Goal: Task Accomplishment & Management: Complete application form

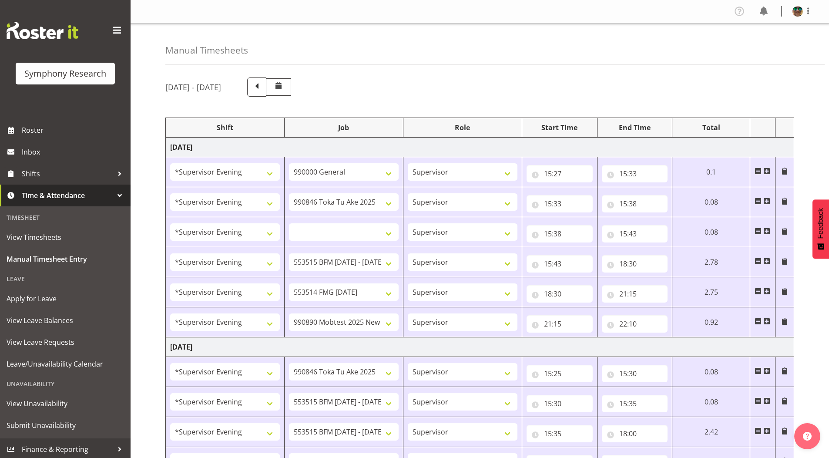
select select "4583"
select select "743"
select select "4583"
select select "9426"
select select "4583"
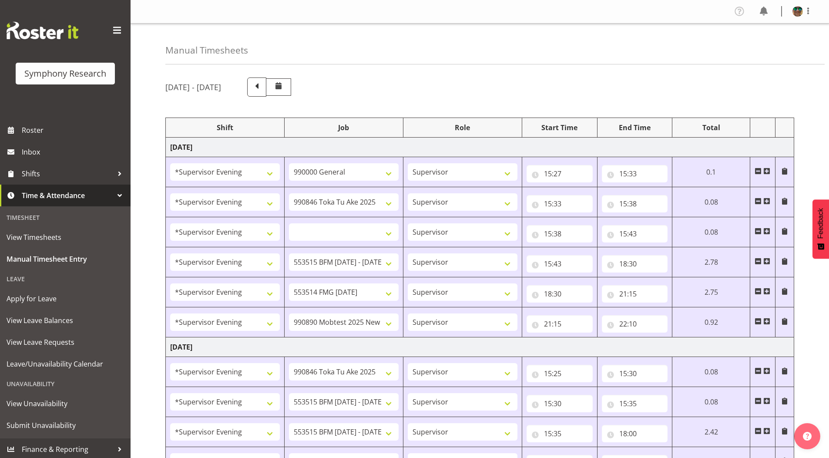
select select
select select "4583"
select select "10731"
select select "4583"
select select "10730"
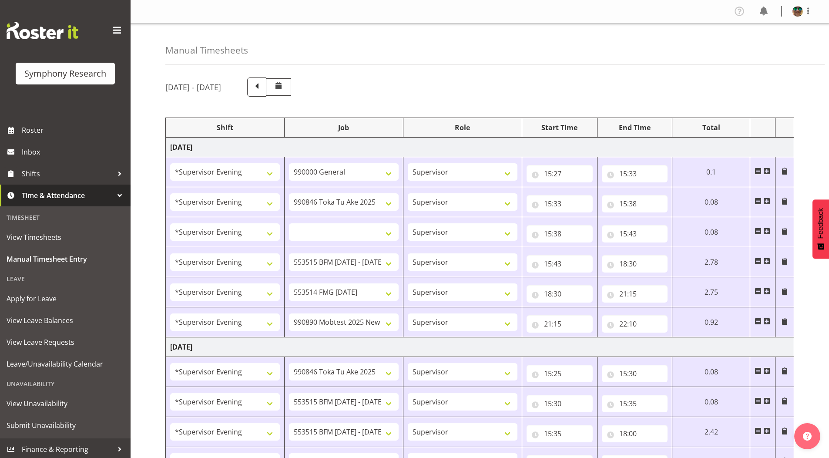
select select "4583"
select select "10485"
select select "4583"
select select "9426"
select select "4583"
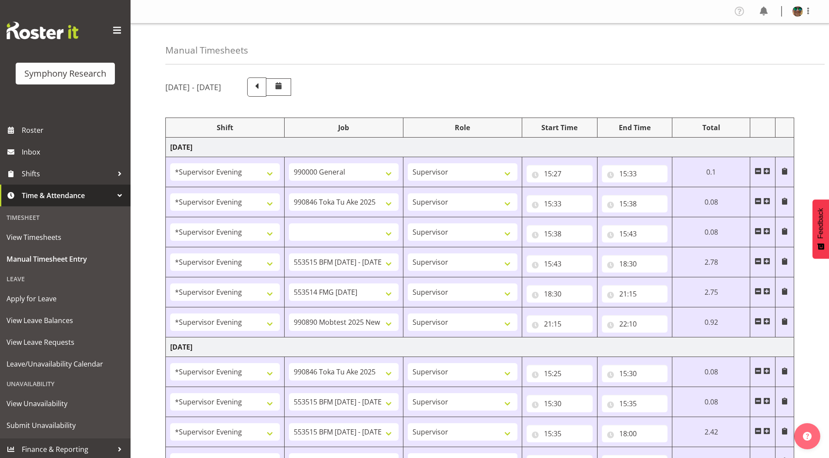
select select "10731"
select select "4583"
select select "10731"
select select "4583"
select select "10730"
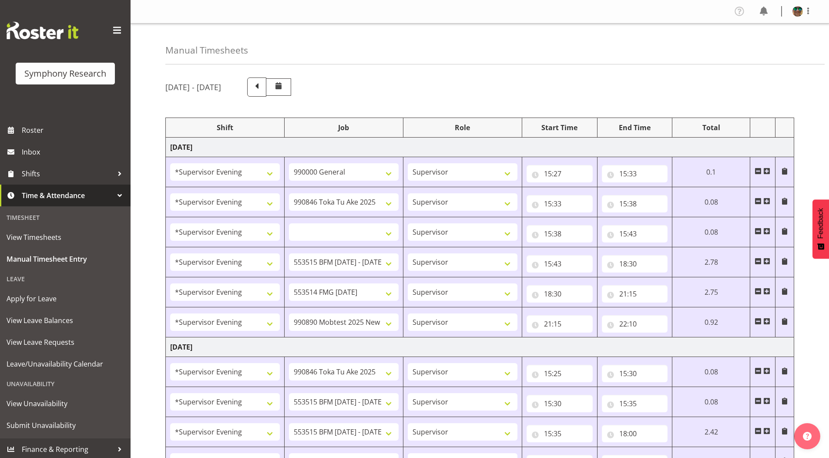
select select "4583"
select select "10499"
select select "19164"
select select "743"
select select "15"
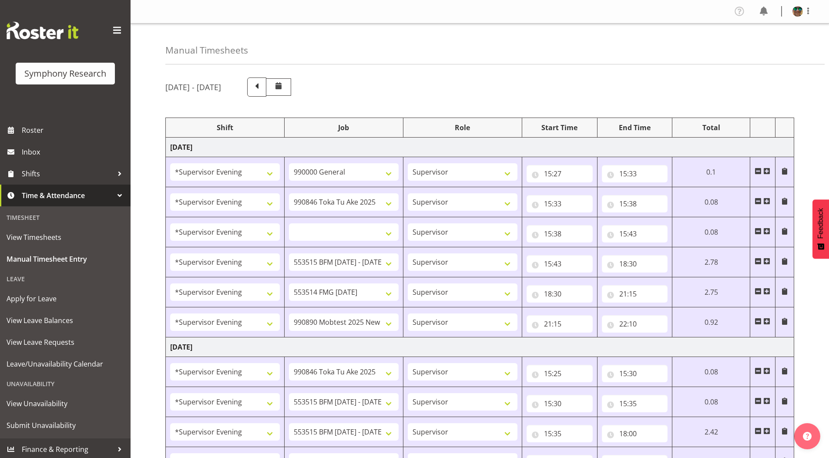
select select "23"
select select "19164"
select select "9426"
select select "19164"
select select "10731"
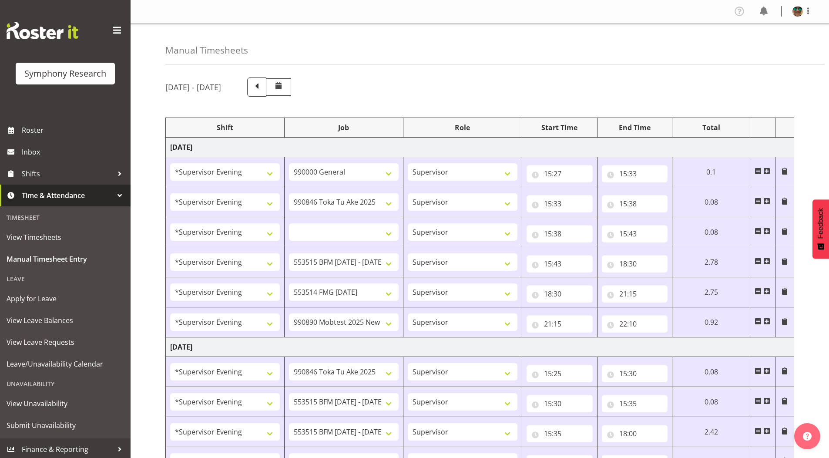
select select "19164"
select select "10731"
select select "19164"
select select "10730"
select select "19164"
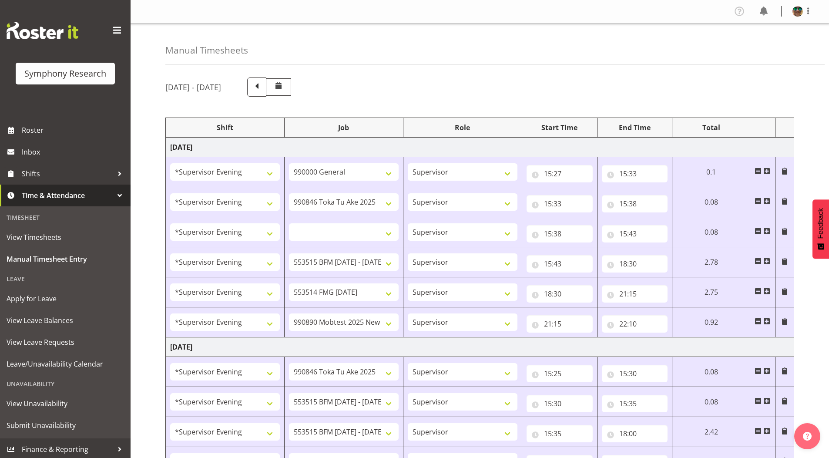
select select "10575"
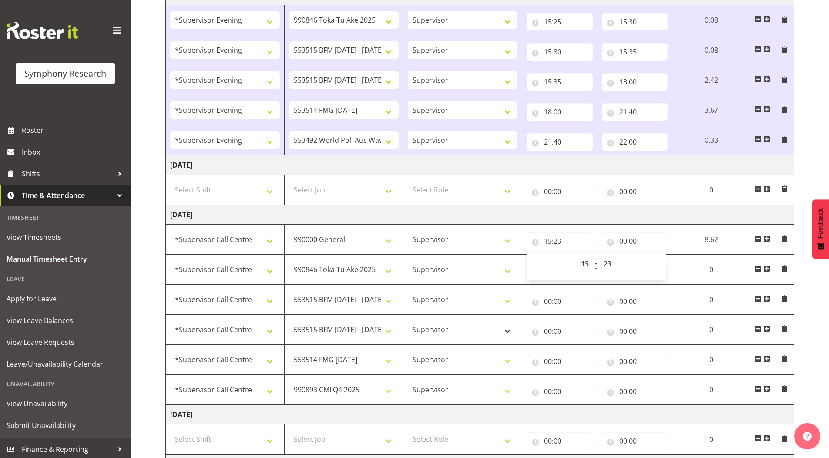
scroll to position [352, 0]
click at [625, 240] on input "00:00" at bounding box center [635, 240] width 66 height 17
click at [657, 264] on select "00 01 02 03 04 05 06 07 08 09 10 11 12 13 14 15 16 17 18 19 20 21 22 23" at bounding box center [661, 263] width 20 height 17
select select "15"
click at [671, 255] on select "00 01 02 03 04 05 06 07 08 09 10 11 12 13 14 15 16 17 18 19 20 21 22 23" at bounding box center [661, 263] width 20 height 17
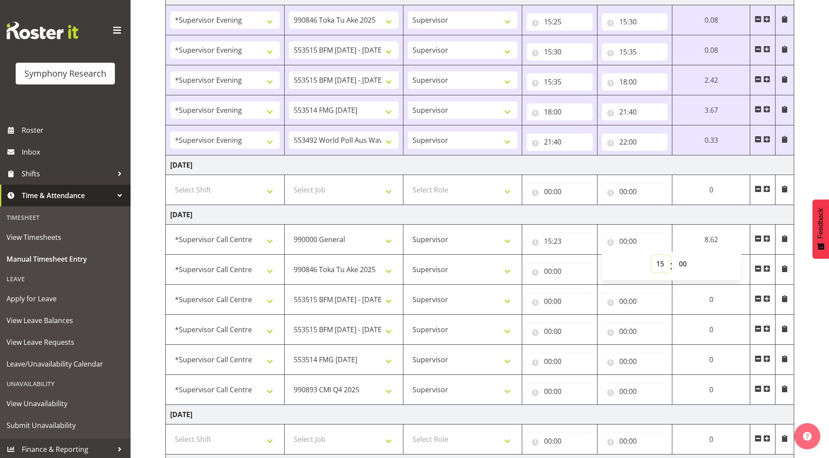
select select
type input "15:00"
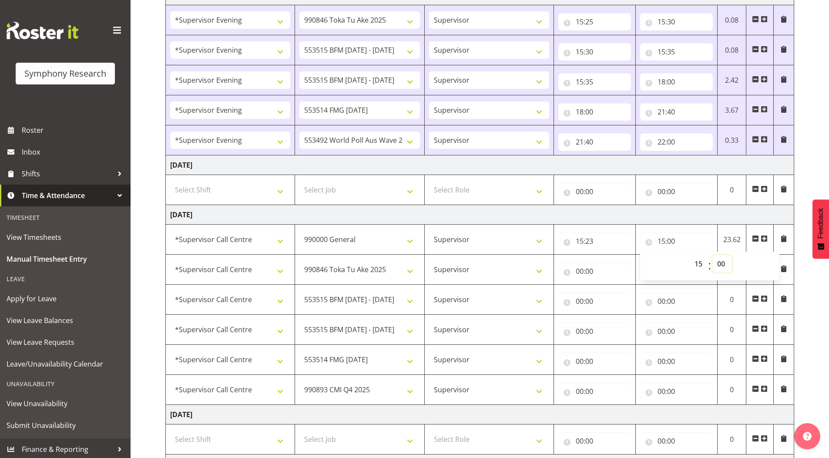
click at [722, 264] on select "00 01 02 03 04 05 06 07 08 09 10 11 12 13 14 15 16 17 18 19 20 21 22 23 24 25 2…" at bounding box center [722, 263] width 20 height 17
select select "30"
click at [712, 255] on select "00 01 02 03 04 05 06 07 08 09 10 11 12 13 14 15 16 17 18 19 20 21 22 23 24 25 2…" at bounding box center [722, 263] width 20 height 17
select select
type input "15:30"
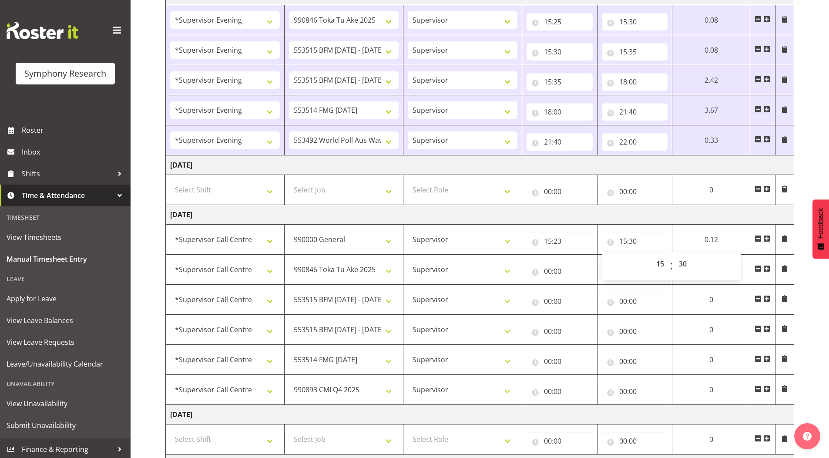
click at [827, 152] on div "[DATE] - [DATE] Shift Job Role Start Time End Time Total [DATE] !!Weekend Resid…" at bounding box center [497, 160] width 664 height 883
click at [549, 274] on input "00:00" at bounding box center [560, 270] width 66 height 17
click at [584, 295] on select "00 01 02 03 04 05 06 07 08 09 10 11 12 13 14 15 16 17 18 19 20 21 22 23" at bounding box center [586, 293] width 20 height 17
select select "15"
click at [576, 285] on select "00 01 02 03 04 05 06 07 08 09 10 11 12 13 14 15 16 17 18 19 20 21 22 23" at bounding box center [586, 293] width 20 height 17
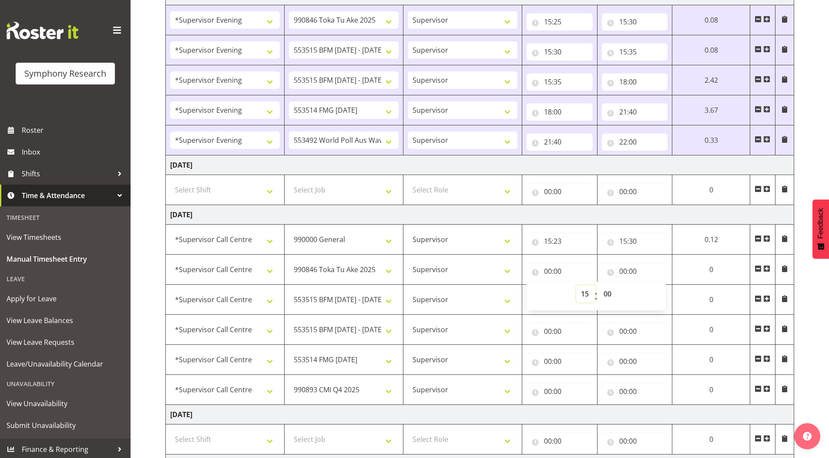
select select
type input "15:00"
click at [608, 294] on select "00 01 02 03 04 05 06 07 08 09 10 11 12 13 14 15 16 17 18 19 20 21 22 23 24 25 2…" at bounding box center [609, 293] width 20 height 17
select select "30"
click at [599, 285] on select "00 01 02 03 04 05 06 07 08 09 10 11 12 13 14 15 16 17 18 19 20 21 22 23 24 25 2…" at bounding box center [609, 293] width 20 height 17
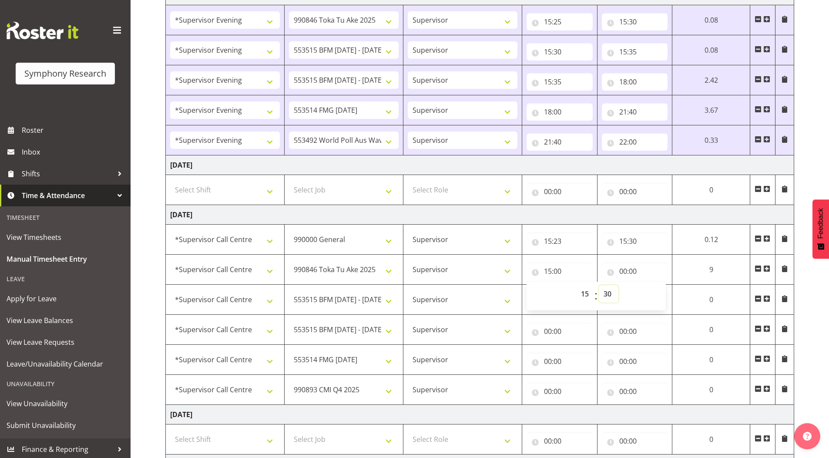
select select
type input "15:30"
click at [809, 139] on div "[DATE] - [DATE] Shift Job Role Start Time End Time Total [DATE] !!Weekend Resid…" at bounding box center [497, 160] width 664 height 883
click at [623, 271] on input "00:00" at bounding box center [635, 270] width 66 height 17
click at [661, 293] on select "00 01 02 03 04 05 06 07 08 09 10 11 12 13 14 15 16 17 18 19 20 21 22 23" at bounding box center [661, 293] width 20 height 17
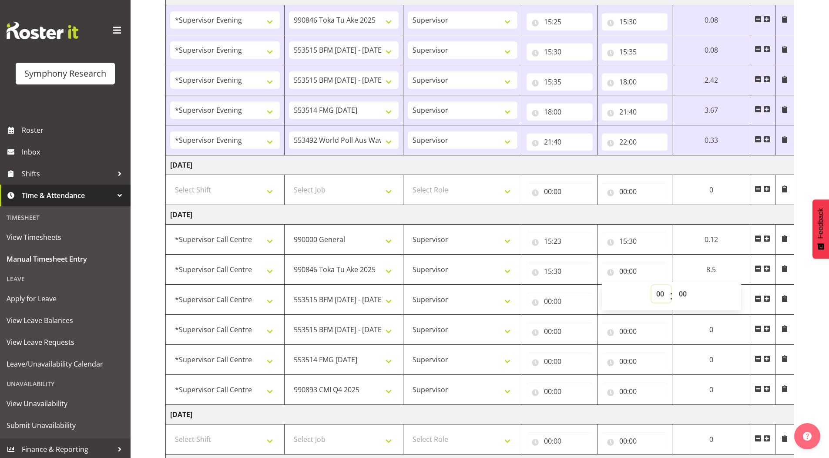
select select "15"
click at [671, 285] on select "00 01 02 03 04 05 06 07 08 09 10 11 12 13 14 15 16 17 18 19 20 21 22 23" at bounding box center [661, 293] width 20 height 17
select select
type input "15:00"
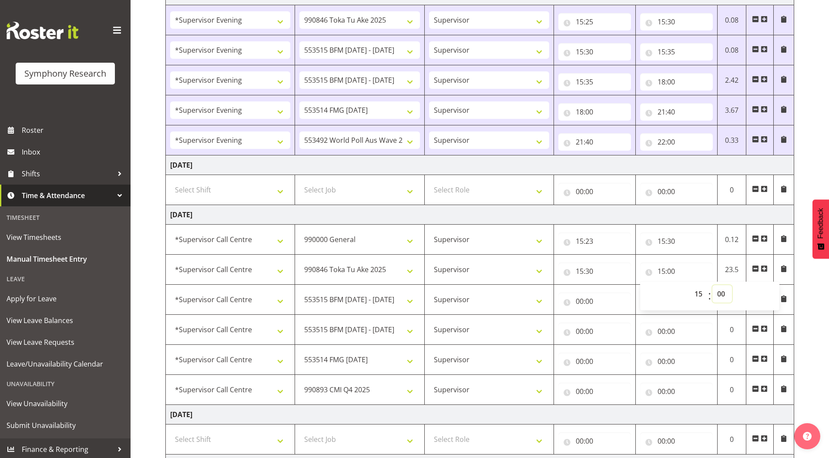
click at [722, 292] on select "00 01 02 03 04 05 06 07 08 09 10 11 12 13 14 15 16 17 18 19 20 21 22 23 24 25 2…" at bounding box center [722, 293] width 20 height 17
select select "35"
click at [712, 285] on select "00 01 02 03 04 05 06 07 08 09 10 11 12 13 14 15 16 17 18 19 20 21 22 23 24 25 2…" at bounding box center [722, 293] width 20 height 17
select select
type input "15:35"
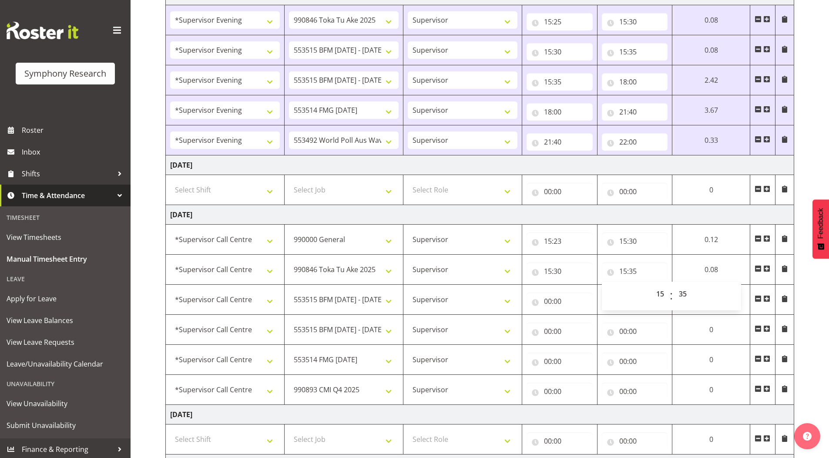
click at [814, 143] on div "[DATE] - [DATE] Shift Job Role Start Time End Time Total [DATE] !!Weekend Resid…" at bounding box center [497, 160] width 664 height 883
click at [547, 302] on input "00:00" at bounding box center [560, 300] width 66 height 17
click at [583, 322] on select "00 01 02 03 04 05 06 07 08 09 10 11 12 13 14 15 16 17 18 19 20 21 22 23" at bounding box center [586, 323] width 20 height 17
select select "15"
click at [596, 315] on select "00 01 02 03 04 05 06 07 08 09 10 11 12 13 14 15 16 17 18 19 20 21 22 23" at bounding box center [586, 323] width 20 height 17
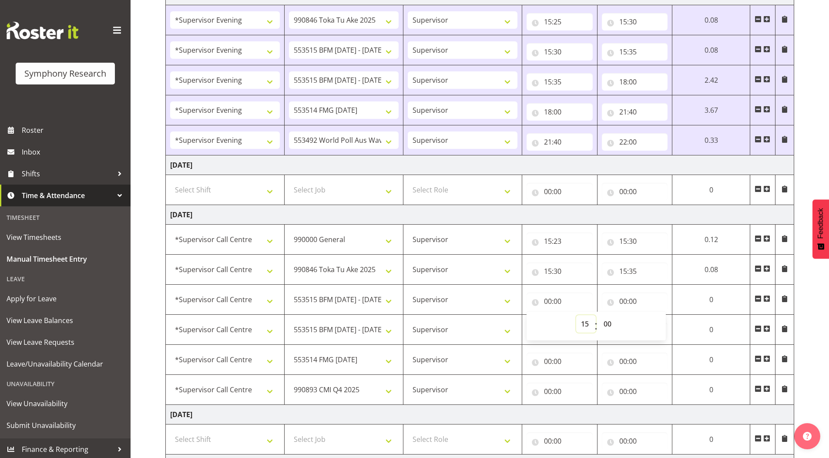
select select
type input "15:00"
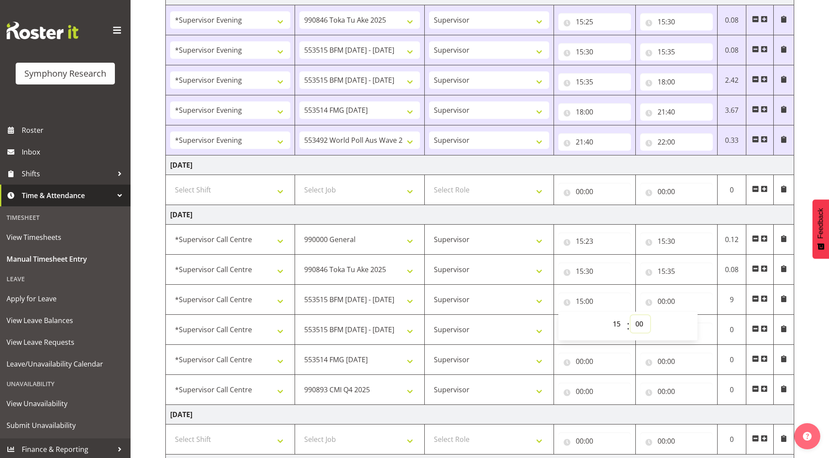
click at [641, 322] on select "00 01 02 03 04 05 06 07 08 09 10 11 12 13 14 15 16 17 18 19 20 21 22 23 24 25 2…" at bounding box center [641, 323] width 20 height 17
select select "35"
click at [631, 315] on select "00 01 02 03 04 05 06 07 08 09 10 11 12 13 14 15 16 17 18 19 20 21 22 23 24 25 2…" at bounding box center [641, 323] width 20 height 17
select select
type input "15:35"
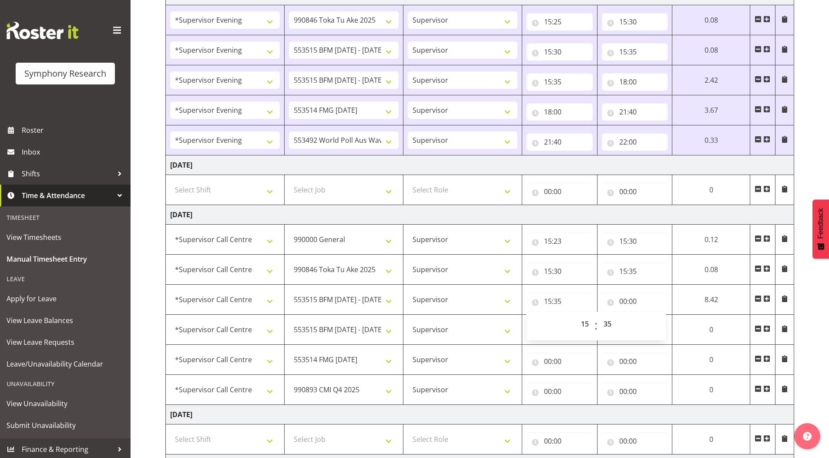
drag, startPoint x: 802, startPoint y: 161, endPoint x: 744, endPoint y: 207, distance: 74.3
click at [802, 161] on div "[DATE] - [DATE] Shift Job Role Start Time End Time Total [DATE] !!Weekend Resid…" at bounding box center [497, 160] width 664 height 883
click at [623, 301] on input "00:00" at bounding box center [635, 300] width 66 height 17
click at [657, 323] on select "00 01 02 03 04 05 06 07 08 09 10 11 12 13 14 15 16 17 18 19 20 21 22 23" at bounding box center [661, 323] width 20 height 17
select select "15"
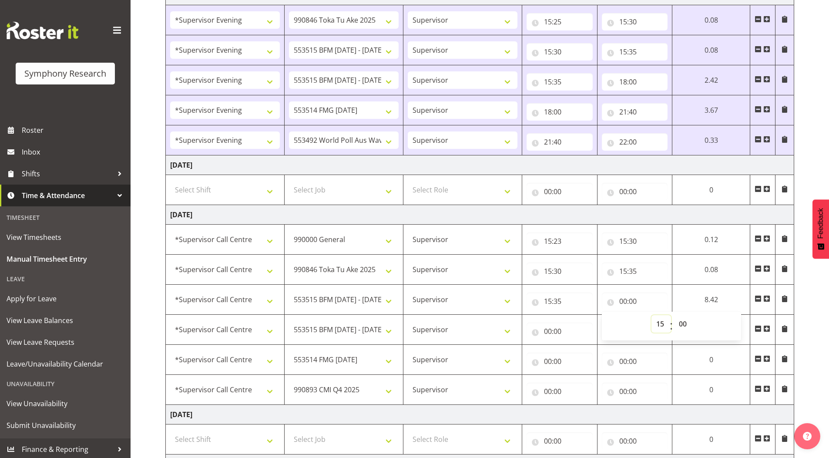
click at [671, 315] on select "00 01 02 03 04 05 06 07 08 09 10 11 12 13 14 15 16 17 18 19 20 21 22 23" at bounding box center [661, 323] width 20 height 17
select select
type input "15:00"
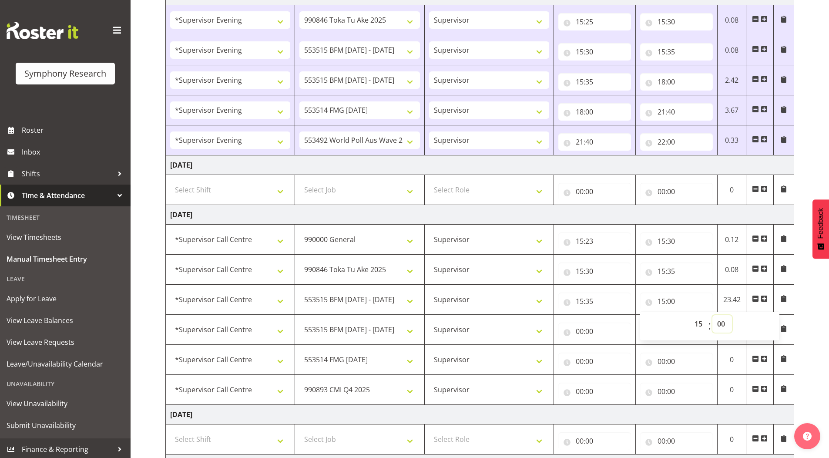
drag, startPoint x: 726, startPoint y: 321, endPoint x: 722, endPoint y: 317, distance: 5.2
click at [726, 321] on select "00 01 02 03 04 05 06 07 08 09 10 11 12 13 14 15 16 17 18 19 20 21 22 23 24 25 2…" at bounding box center [722, 323] width 20 height 17
select select "40"
click at [712, 315] on select "00 01 02 03 04 05 06 07 08 09 10 11 12 13 14 15 16 17 18 19 20 21 22 23 24 25 2…" at bounding box center [722, 323] width 20 height 17
select select
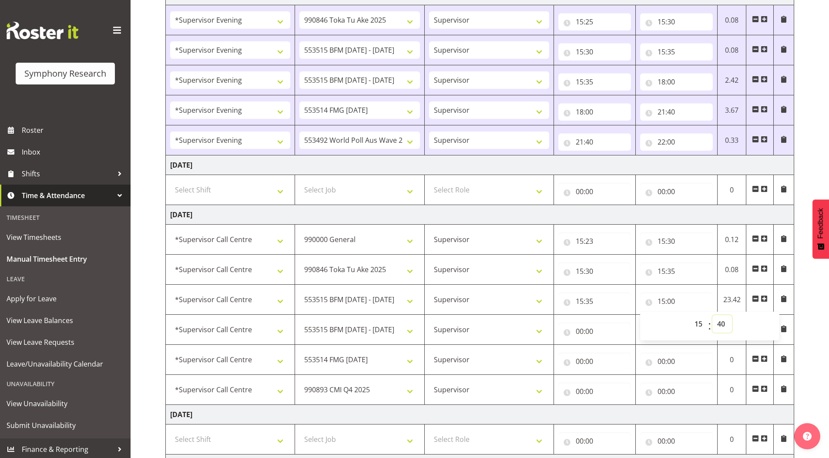
type input "15:40"
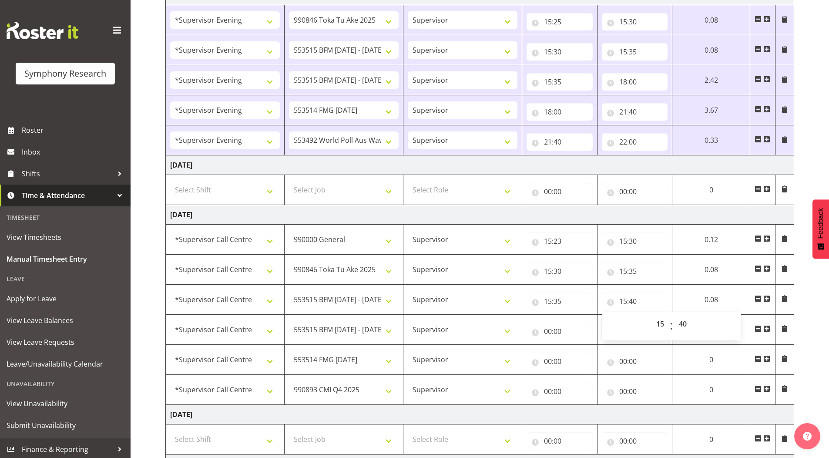
click at [813, 138] on div "[DATE] - [DATE] Shift Job Role Start Time End Time Total [DATE] !!Weekend Resid…" at bounding box center [497, 160] width 664 height 883
click at [547, 332] on input "00:00" at bounding box center [560, 330] width 66 height 17
click at [584, 356] on select "00 01 02 03 04 05 06 07 08 09 10 11 12 13 14 15 16 17 18 19 20 21 22 23" at bounding box center [586, 353] width 20 height 17
select select "15"
click at [596, 345] on select "00 01 02 03 04 05 06 07 08 09 10 11 12 13 14 15 16 17 18 19 20 21 22 23" at bounding box center [586, 353] width 20 height 17
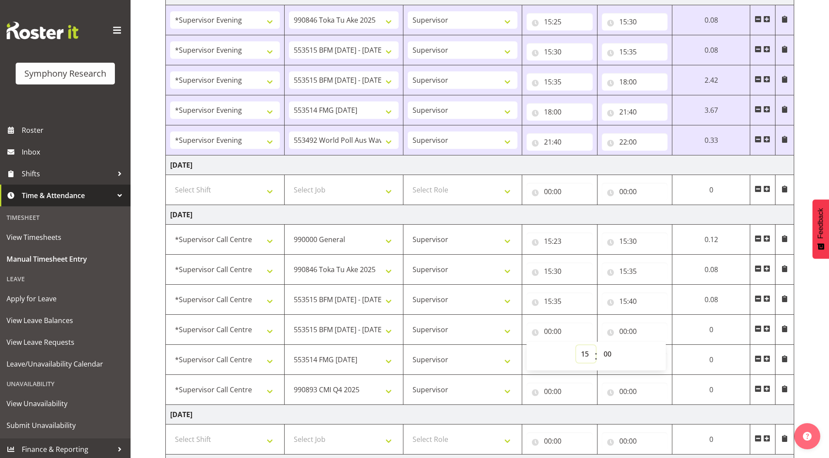
select select
type input "15:00"
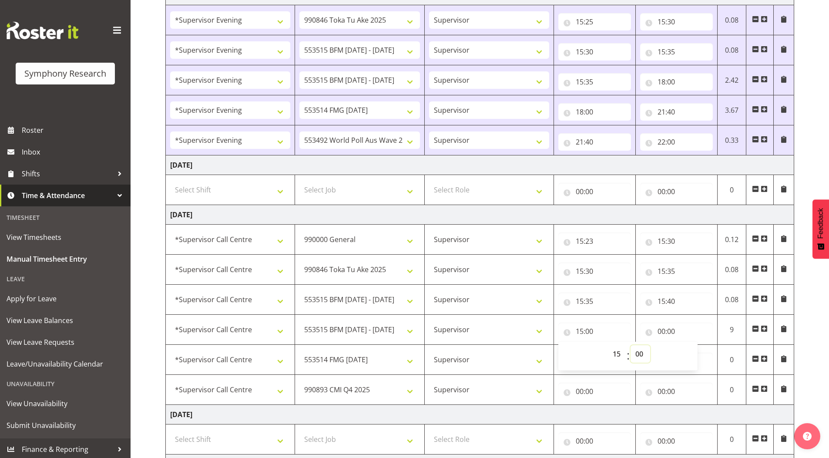
click at [639, 355] on select "00 01 02 03 04 05 06 07 08 09 10 11 12 13 14 15 16 17 18 19 20 21 22 23 24 25 2…" at bounding box center [641, 353] width 20 height 17
select select "40"
click at [631, 345] on select "00 01 02 03 04 05 06 07 08 09 10 11 12 13 14 15 16 17 18 19 20 21 22 23 24 25 2…" at bounding box center [641, 353] width 20 height 17
select select
type input "15:40"
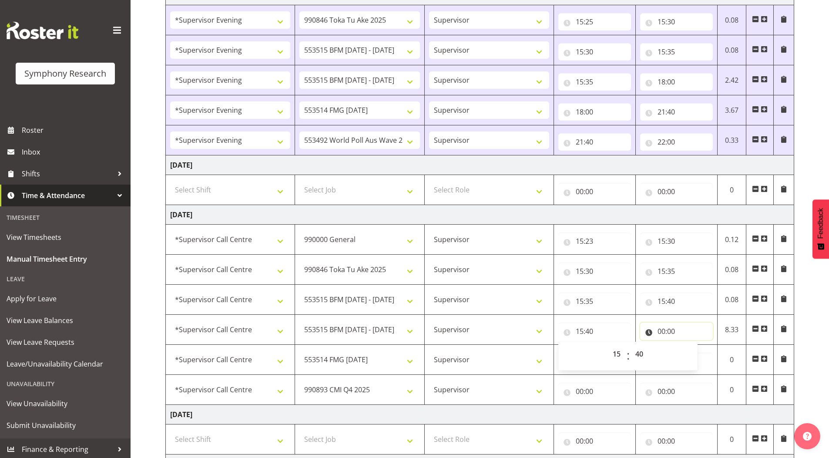
click at [661, 332] on input "00:00" at bounding box center [676, 330] width 73 height 17
click at [698, 353] on select "00 01 02 03 04 05 06 07 08 09 10 11 12 13 14 15 16 17 18 19 20 21 22 23" at bounding box center [700, 353] width 20 height 17
select select "17"
click at [690, 345] on select "00 01 02 03 04 05 06 07 08 09 10 11 12 13 14 15 16 17 18 19 20 21 22 23" at bounding box center [700, 353] width 20 height 17
select select
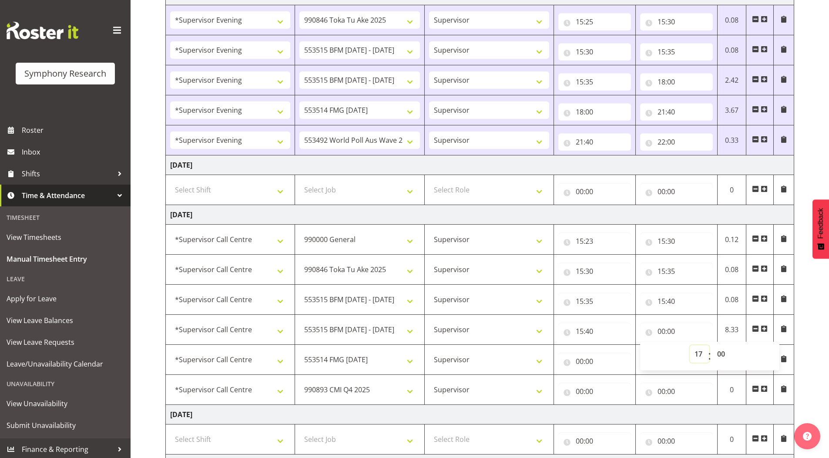
type input "17:00"
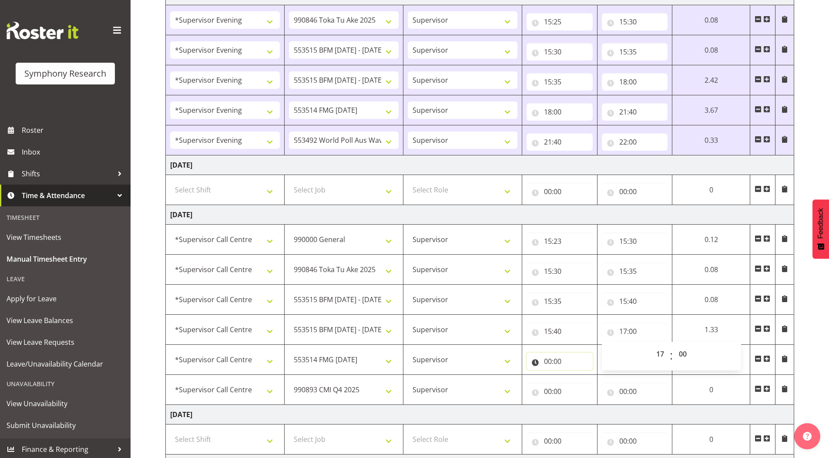
click at [578, 362] on input "00:00" at bounding box center [560, 361] width 66 height 17
click at [548, 361] on input "00:00" at bounding box center [560, 361] width 66 height 17
click at [550, 360] on input "00:00" at bounding box center [560, 361] width 66 height 17
click at [582, 383] on select "00 01 02 03 04 05 06 07 08 09 10 11 12 13 14 15 16 17 18 19 20 21 22 23" at bounding box center [586, 383] width 20 height 17
select select "17"
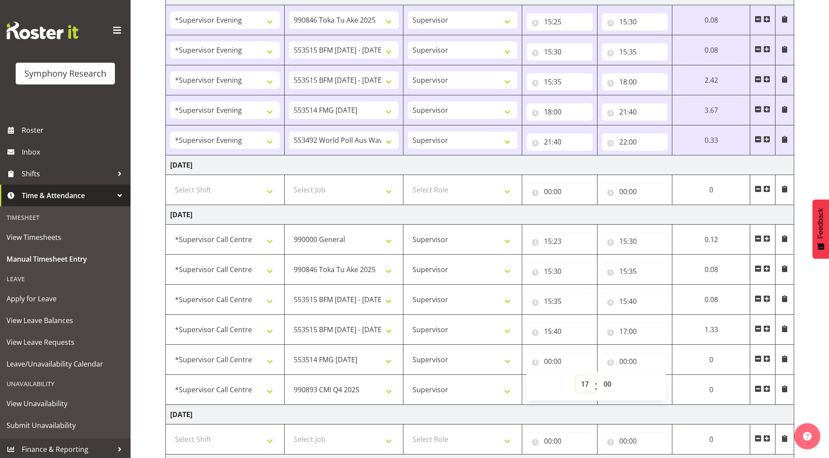
click at [596, 375] on select "00 01 02 03 04 05 06 07 08 09 10 11 12 13 14 15 16 17 18 19 20 21 22 23" at bounding box center [586, 383] width 20 height 17
select select
type input "17:00"
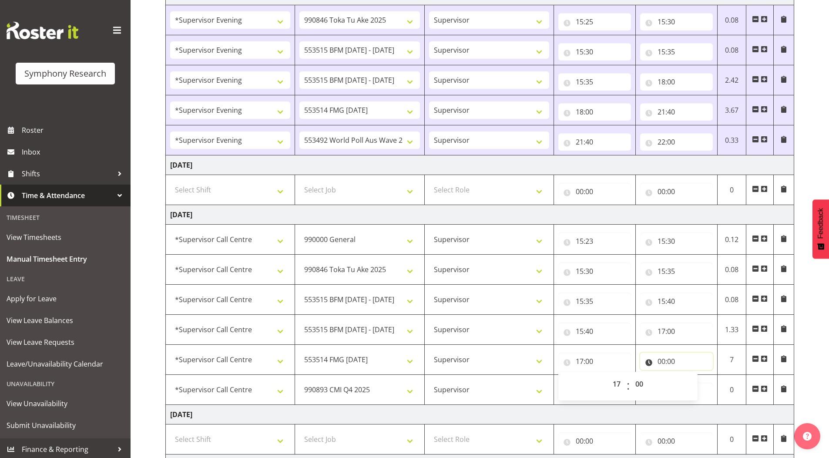
click at [665, 361] on input "00:00" at bounding box center [676, 361] width 73 height 17
click at [700, 386] on select "00 01 02 03 04 05 06 07 08 09 10 11 12 13 14 15 16 17 18 19 20 21 22 23" at bounding box center [700, 383] width 20 height 17
select select "19"
click at [690, 375] on select "00 01 02 03 04 05 06 07 08 09 10 11 12 13 14 15 16 17 18 19 20 21 22 23" at bounding box center [700, 383] width 20 height 17
select select
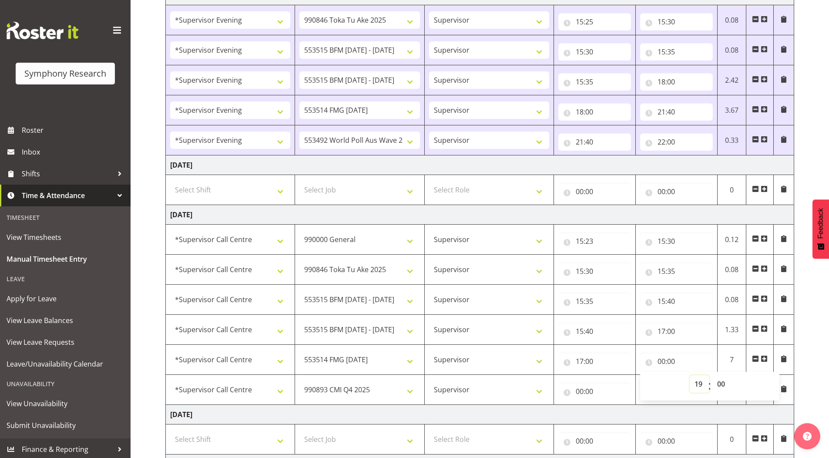
type input "19:00"
drag, startPoint x: 722, startPoint y: 386, endPoint x: 722, endPoint y: 377, distance: 9.2
click at [722, 386] on select "00 01 02 03 04 05 06 07 08 09 10 11 12 13 14 15 16 17 18 19 20 21 22 23 24 25 2…" at bounding box center [722, 383] width 20 height 17
select select "30"
click at [712, 375] on select "00 01 02 03 04 05 06 07 08 09 10 11 12 13 14 15 16 17 18 19 20 21 22 23 24 25 2…" at bounding box center [722, 383] width 20 height 17
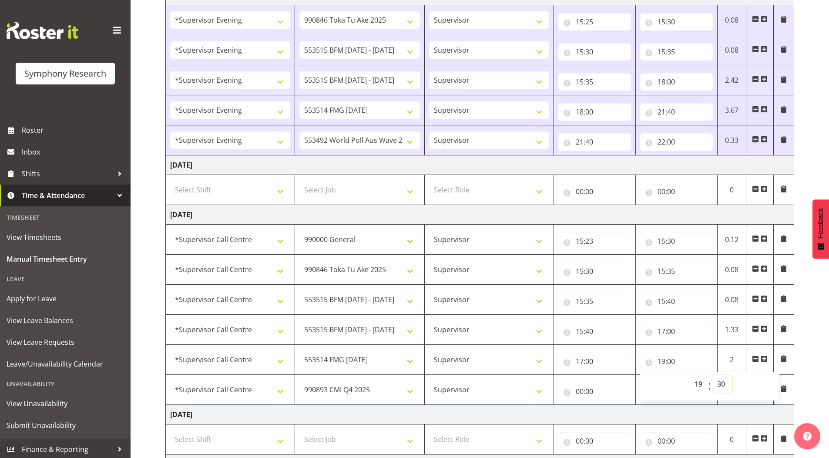
select select
type input "19:30"
click at [581, 392] on input "00:00" at bounding box center [594, 391] width 73 height 17
click at [616, 410] on select "00 01 02 03 04 05 06 07 08 09 10 11 12 13 14 15 16 17 18 19 20 21 22 23" at bounding box center [618, 413] width 20 height 17
select select "19"
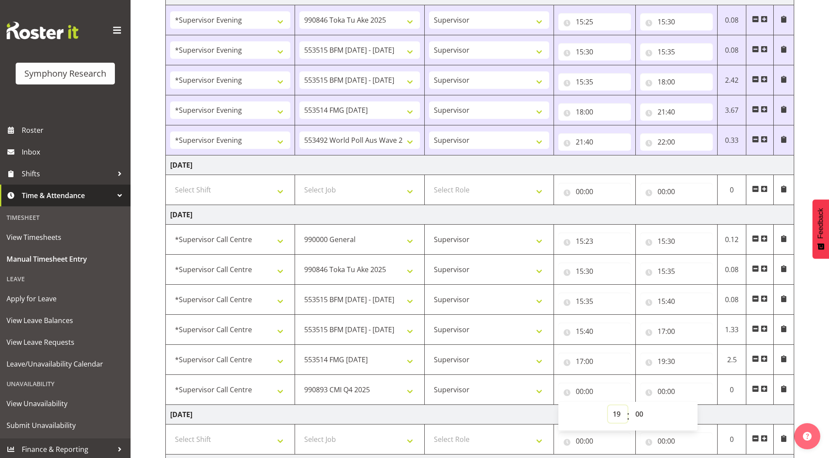
click at [608, 405] on select "00 01 02 03 04 05 06 07 08 09 10 11 12 13 14 15 16 17 18 19 20 21 22 23" at bounding box center [618, 413] width 20 height 17
select select
type input "19:00"
click at [639, 415] on select "00 01 02 03 04 05 06 07 08 09 10 11 12 13 14 15 16 17 18 19 20 21 22 23 24 25 2…" at bounding box center [641, 413] width 20 height 17
select select "30"
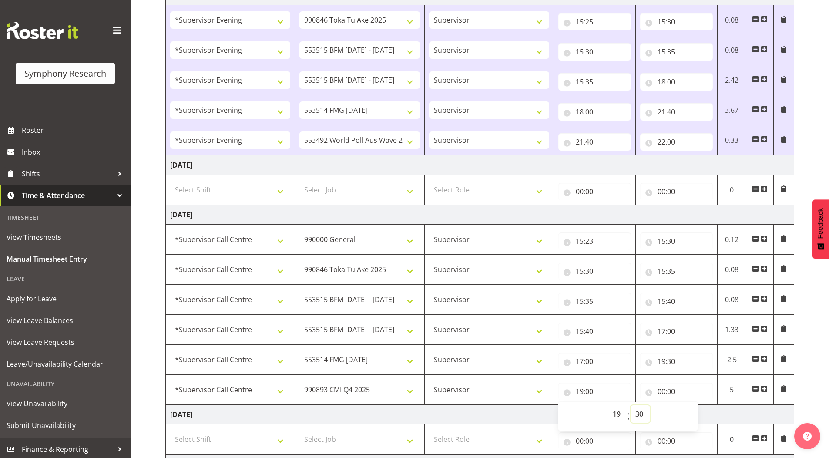
click at [631, 405] on select "00 01 02 03 04 05 06 07 08 09 10 11 12 13 14 15 16 17 18 19 20 21 22 23 24 25 2…" at bounding box center [641, 413] width 20 height 17
select select
type input "19:30"
click at [817, 316] on div "[DATE] - [DATE] Shift Job Role Start Time End Time Total [DATE] !!Weekend Resid…" at bounding box center [497, 160] width 664 height 883
click at [662, 391] on input "00:00" at bounding box center [676, 391] width 73 height 17
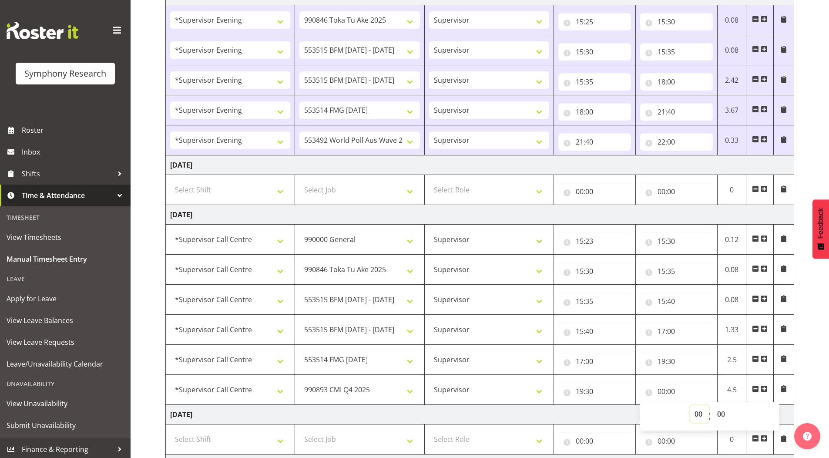
click at [695, 412] on select "00 01 02 03 04 05 06 07 08 09 10 11 12 13 14 15 16 17 18 19 20 21 22 23" at bounding box center [700, 413] width 20 height 17
select select "22"
click at [690, 405] on select "00 01 02 03 04 05 06 07 08 09 10 11 12 13 14 15 16 17 18 19 20 21 22 23" at bounding box center [700, 413] width 20 height 17
select select
type input "22:00"
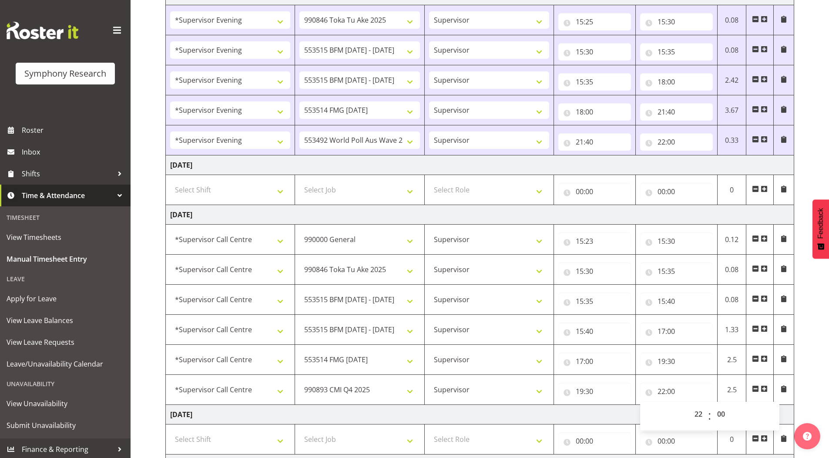
click at [801, 326] on div "[DATE] - [DATE] Shift Job Role Start Time End Time Total [DATE] !!Weekend Resid…" at bounding box center [497, 160] width 664 height 883
click at [673, 360] on input "19:30" at bounding box center [676, 361] width 73 height 17
click at [720, 385] on select "00 01 02 03 04 05 06 07 08 09 10 11 12 13 14 15 16 17 18 19 20 21 22 23 24 25 2…" at bounding box center [722, 383] width 20 height 17
select select "15"
click at [712, 375] on select "00 01 02 03 04 05 06 07 08 09 10 11 12 13 14 15 16 17 18 19 20 21 22 23 24 25 2…" at bounding box center [722, 383] width 20 height 17
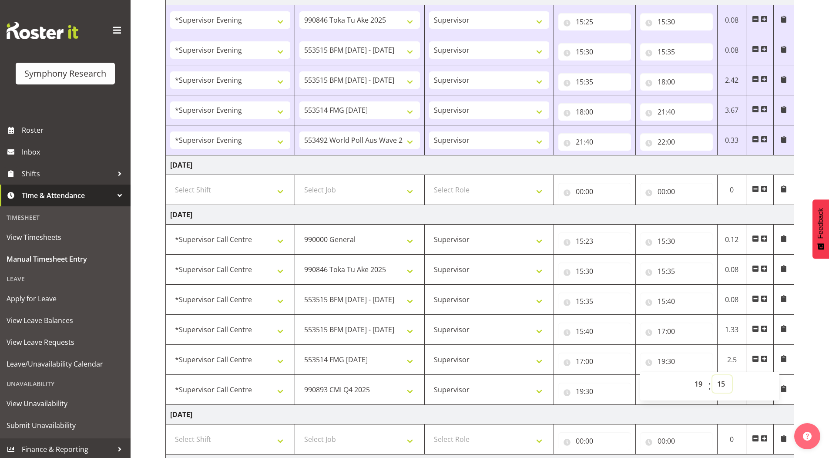
select select
type input "19:15"
click at [591, 391] on input "19:30" at bounding box center [594, 391] width 73 height 17
drag, startPoint x: 641, startPoint y: 412, endPoint x: 654, endPoint y: 254, distance: 158.5
click at [641, 412] on select "00 01 02 03 04 05 06 07 08 09 10 11 12 13 14 15 16 17 18 19 20 21 22 23 24 25 2…" at bounding box center [641, 413] width 20 height 17
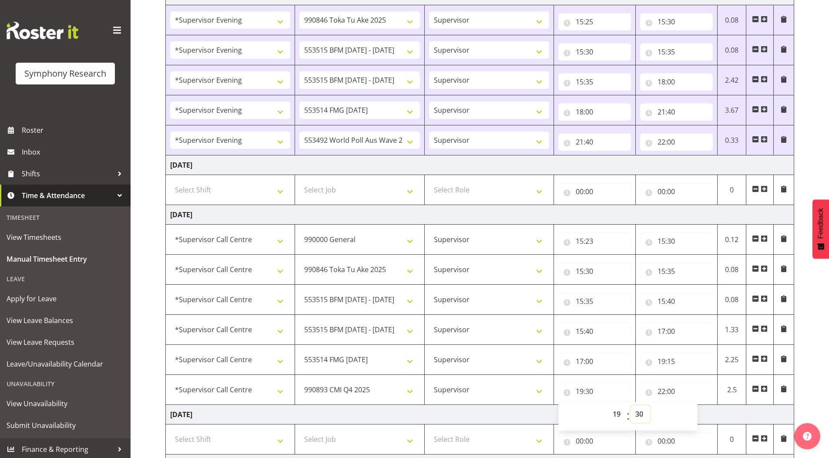
select select "15"
click at [631, 405] on select "00 01 02 03 04 05 06 07 08 09 10 11 12 13 14 15 16 17 18 19 20 21 22 23 24 25 2…" at bounding box center [641, 413] width 20 height 17
select select
type input "19:15"
click at [794, 325] on div "[DATE] - [DATE] Shift Job Role Start Time End Time Total [DATE] !!Weekend Resid…" at bounding box center [497, 160] width 664 height 883
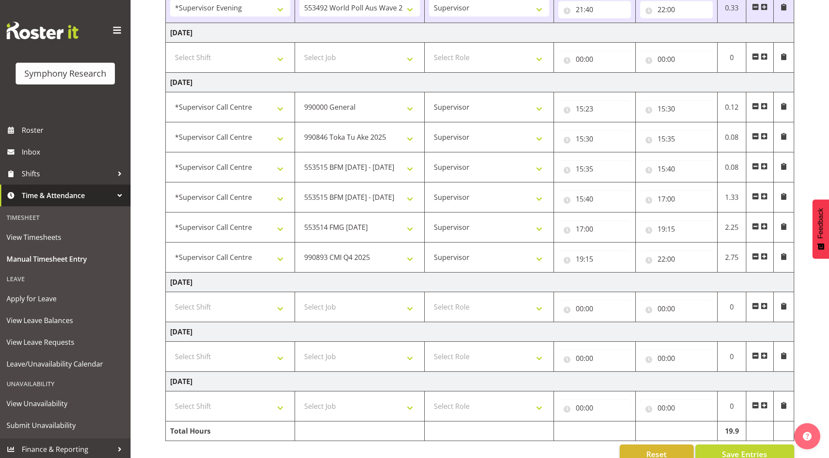
scroll to position [503, 0]
